Goal: Find contact information: Find contact information

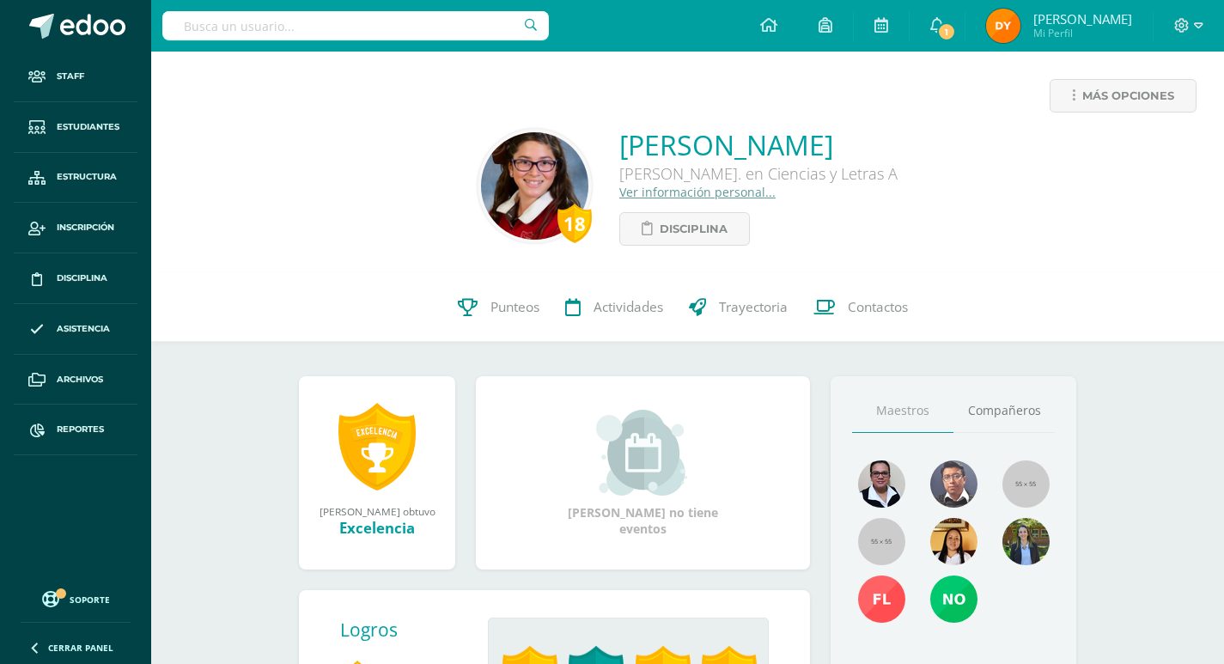
click at [637, 193] on link "Ver información personal..." at bounding box center [698, 192] width 156 height 16
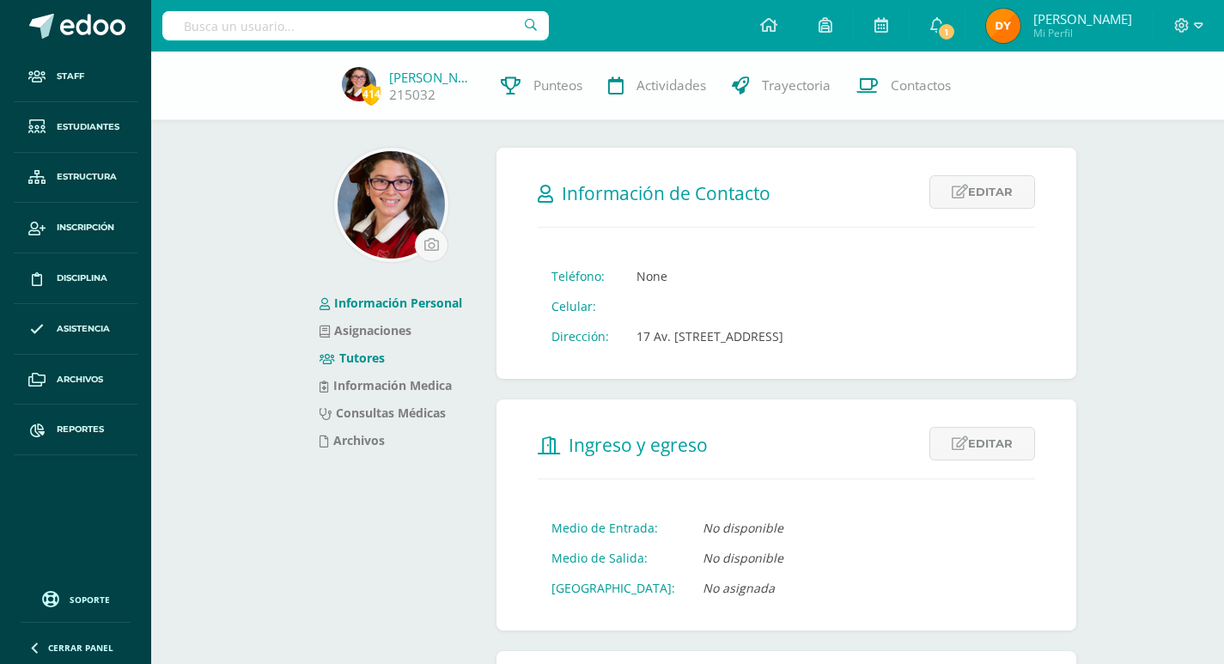
click at [368, 357] on link "Tutores" at bounding box center [352, 358] width 65 height 16
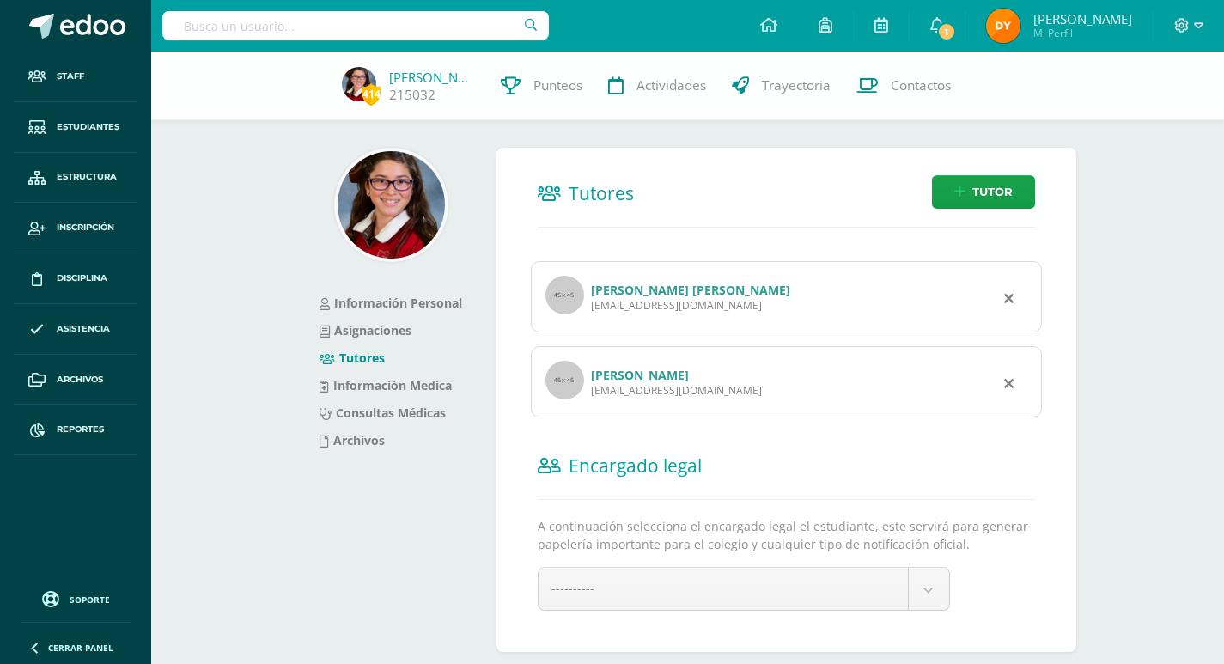
drag, startPoint x: 772, startPoint y: 310, endPoint x: 592, endPoint y: 311, distance: 179.6
click at [592, 311] on div "lopezdealvarez.mariajose@gmail.com" at bounding box center [690, 305] width 199 height 15
copy div "lopezdealvarez.mariajose@gmail.com"
drag, startPoint x: 741, startPoint y: 392, endPoint x: 593, endPoint y: 393, distance: 147.8
click at [593, 393] on div "alvarez19.gio77@gmail.com" at bounding box center [676, 390] width 171 height 15
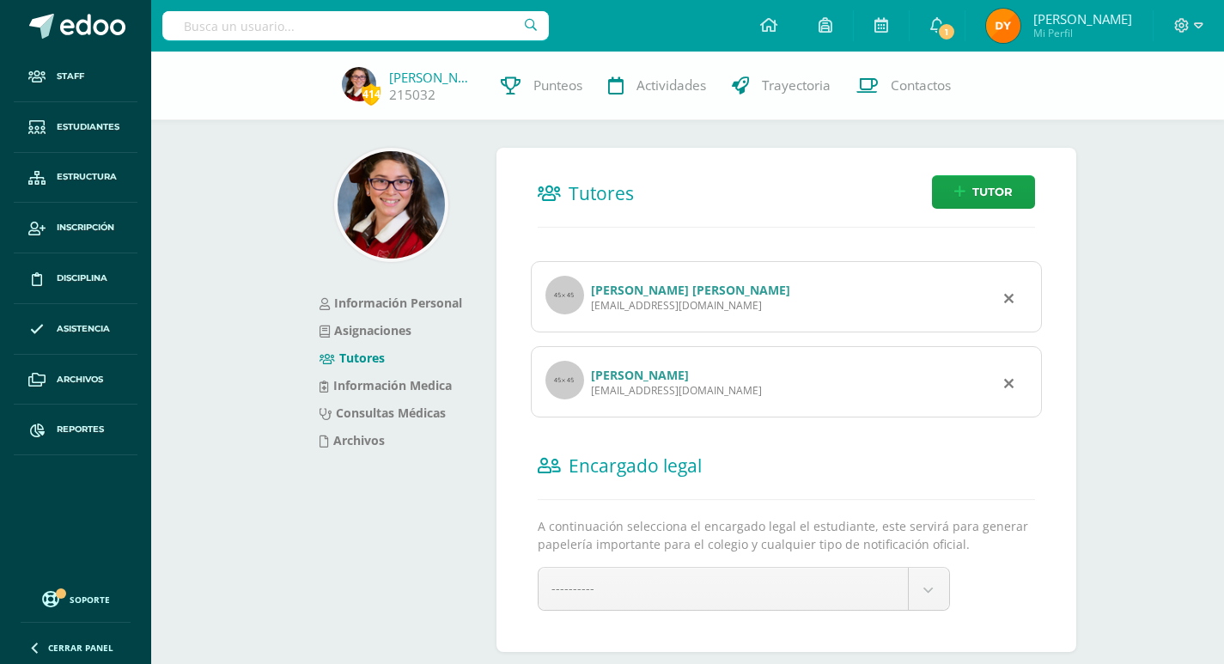
copy div "alvarez19.gio77@gmail.com"
